Goal: Check status: Check status

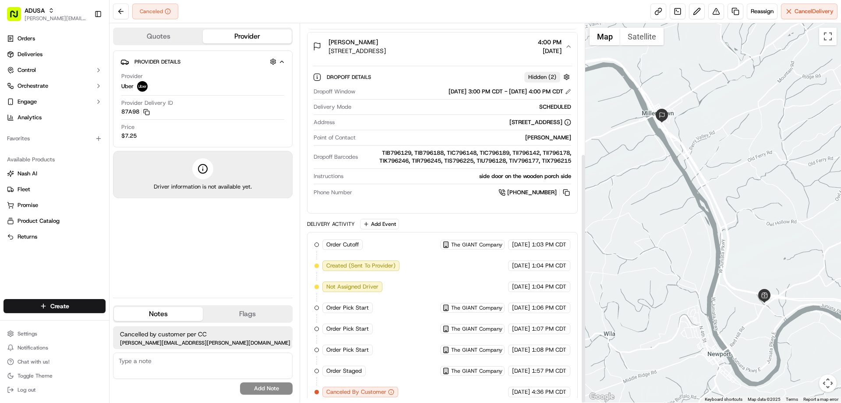
scroll to position [197, 0]
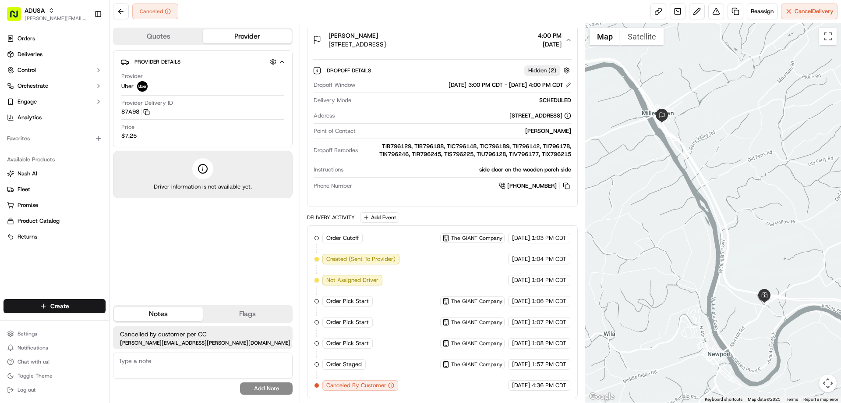
click at [352, 15] on div "Canceled Reassign Cancel Delivery" at bounding box center [476, 11] width 732 height 23
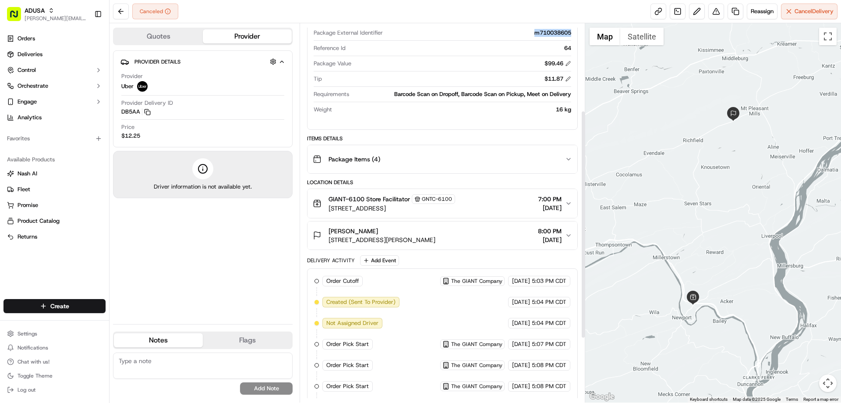
scroll to position [250, 0]
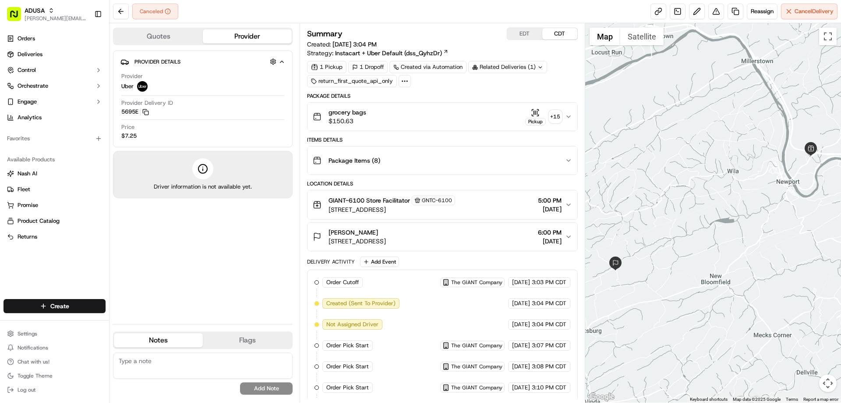
scroll to position [65, 0]
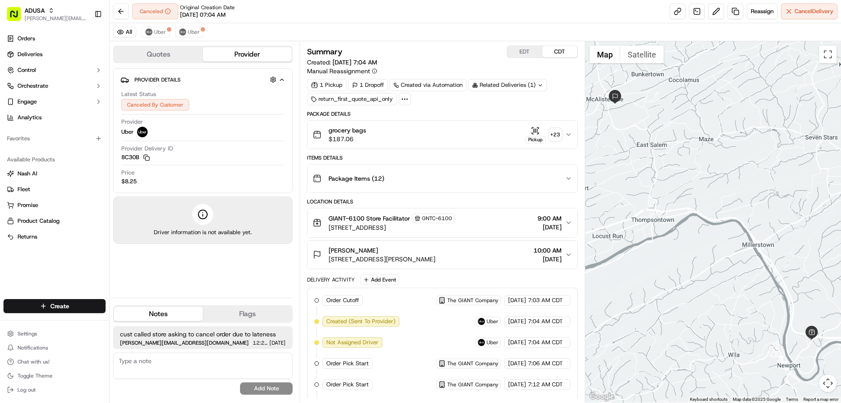
scroll to position [125, 0]
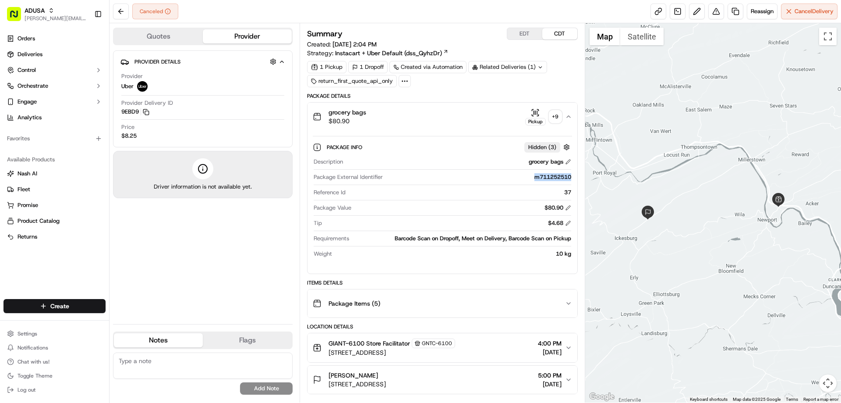
scroll to position [229, 0]
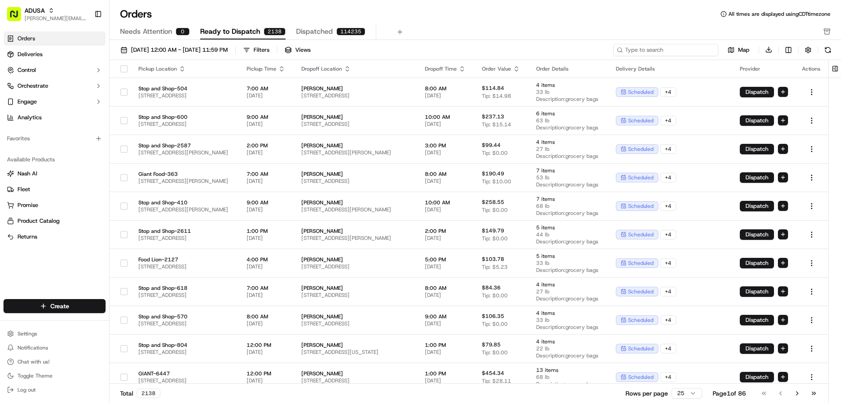
click at [659, 51] on input at bounding box center [666, 50] width 105 height 12
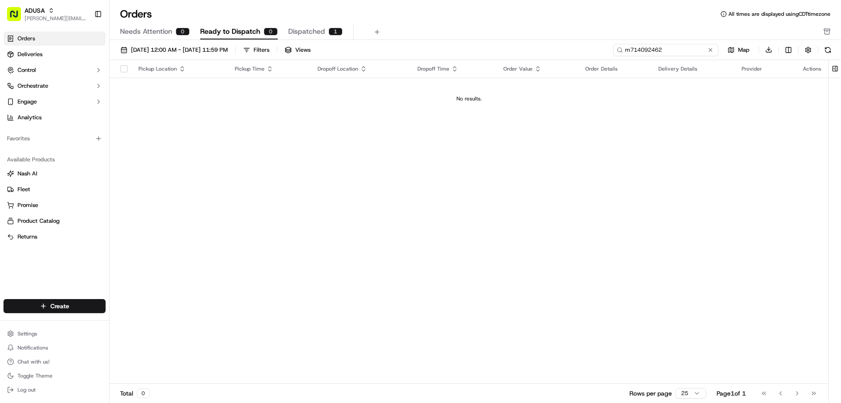
type input "m714092462"
click at [303, 29] on span "Dispatched" at bounding box center [306, 31] width 37 height 11
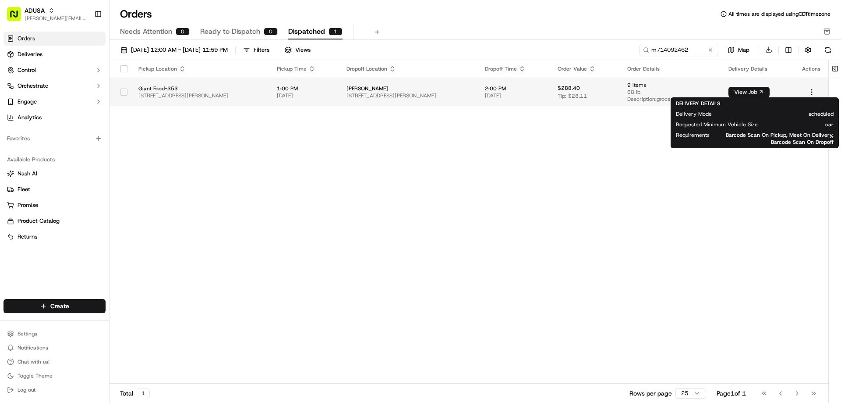
click at [756, 92] on button "View Job" at bounding box center [749, 92] width 41 height 11
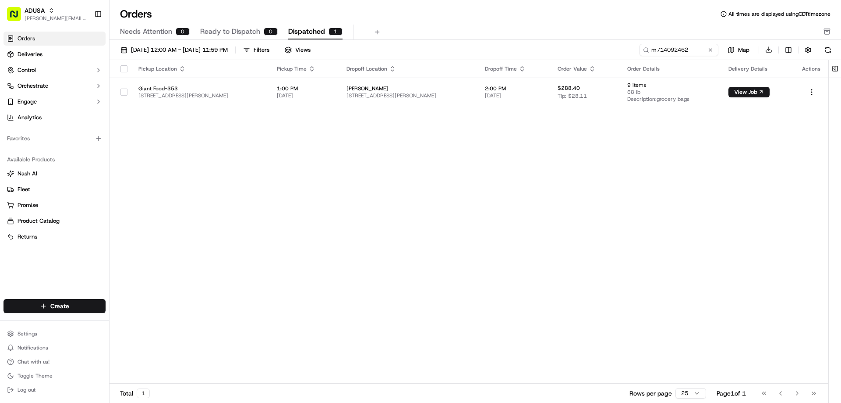
click at [632, 199] on div "Pickup Location Pickup Time Dropoff Location Dropoff Time Order Value Order Det…" at bounding box center [469, 222] width 719 height 324
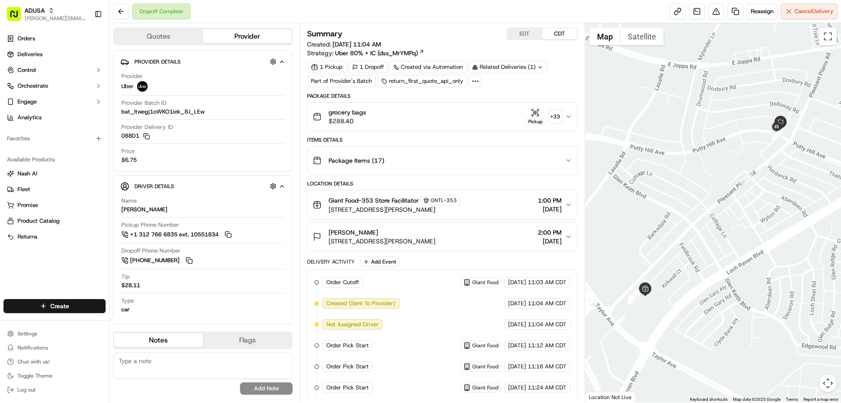
click at [582, 5] on div "Dropoff Complete Reassign Cancel Delivery" at bounding box center [476, 11] width 732 height 23
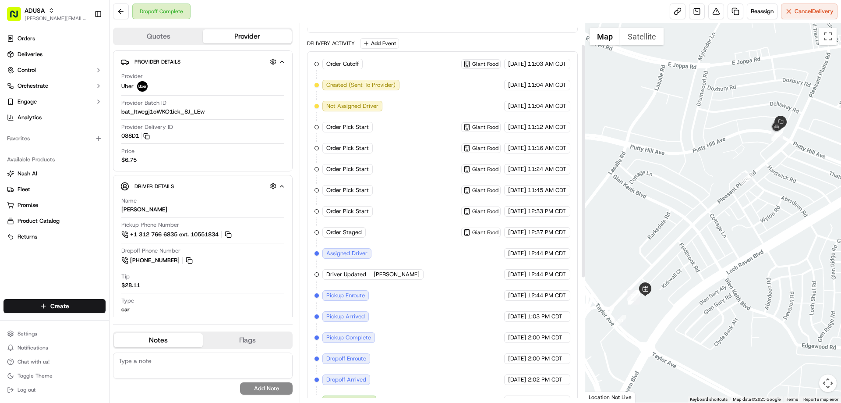
scroll to position [219, 0]
